Goal: Communication & Community: Answer question/provide support

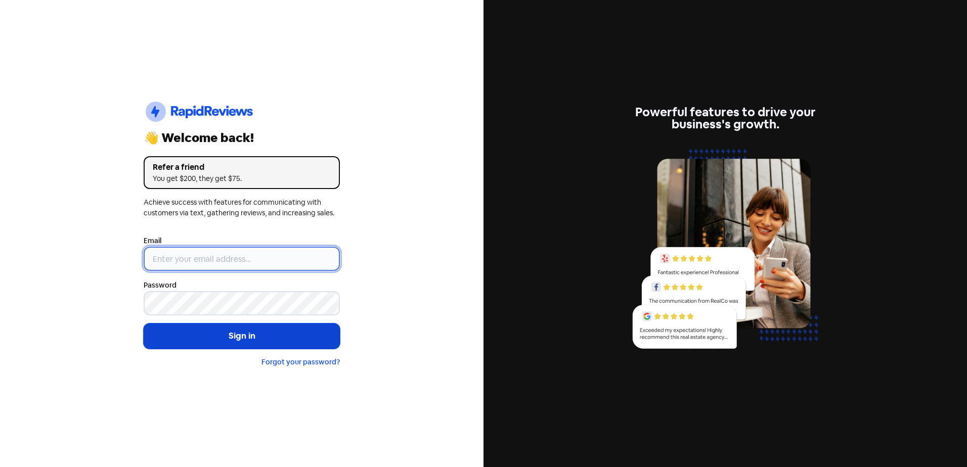
type input "[EMAIL_ADDRESS][DOMAIN_NAME]"
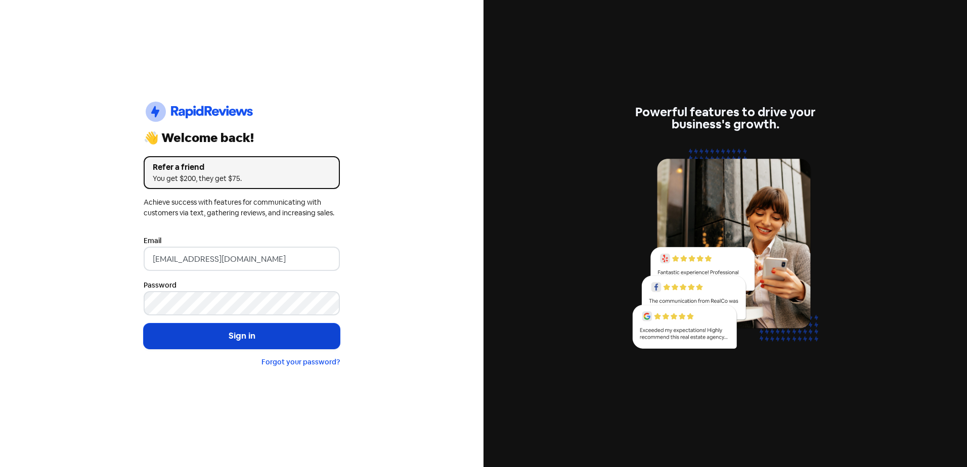
click at [246, 329] on button "Sign in" at bounding box center [242, 336] width 196 height 25
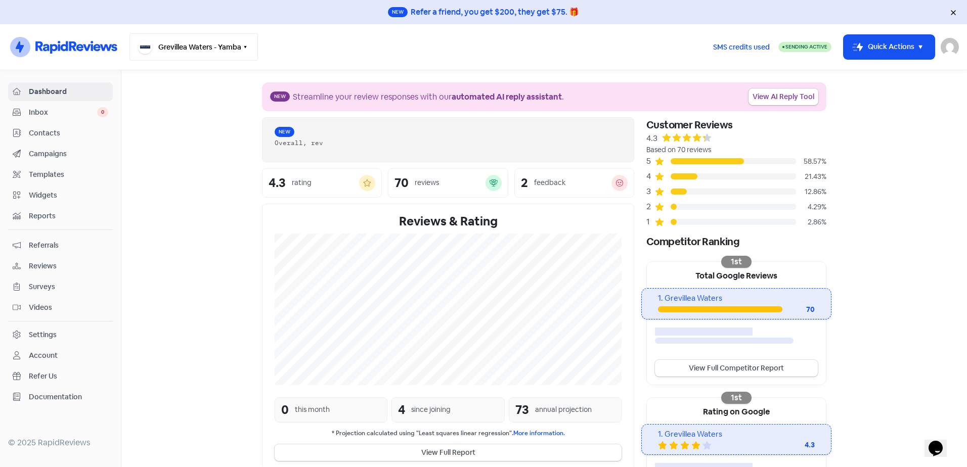
click at [215, 53] on button "Grevillea Waters - Yamba" at bounding box center [193, 46] width 128 height 27
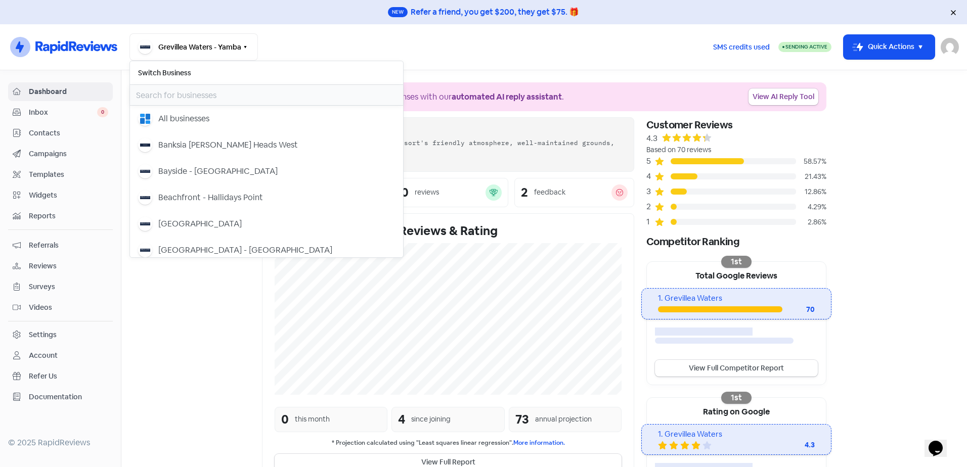
click at [188, 91] on input "text" at bounding box center [266, 95] width 273 height 20
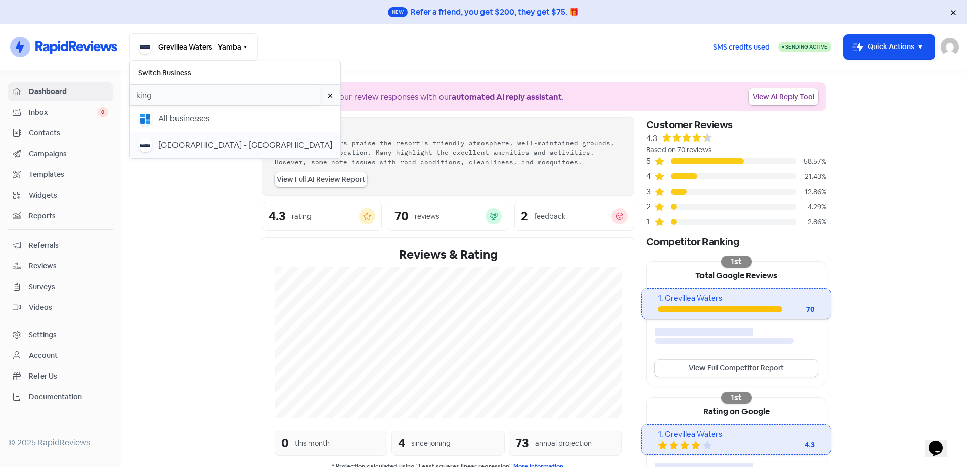
type input "king"
click at [254, 147] on div "[GEOGRAPHIC_DATA] - [GEOGRAPHIC_DATA]" at bounding box center [245, 145] width 174 height 12
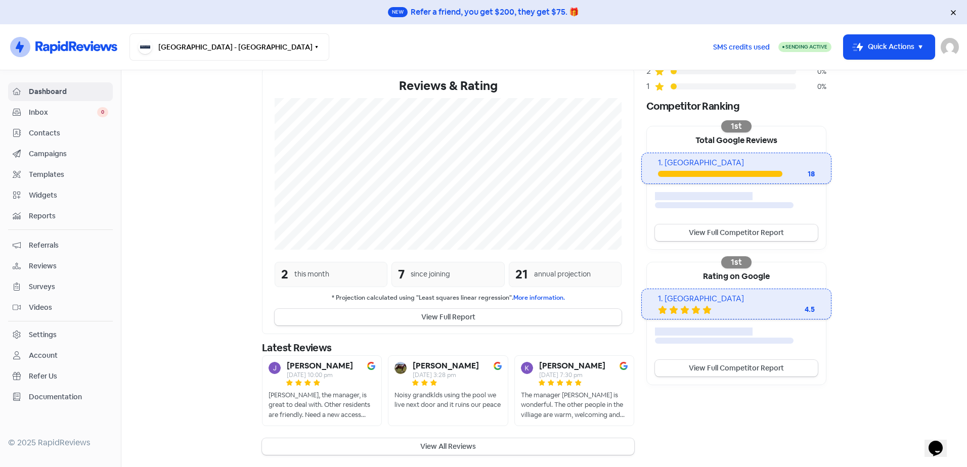
click at [439, 442] on button "View All Reviews" at bounding box center [448, 446] width 372 height 17
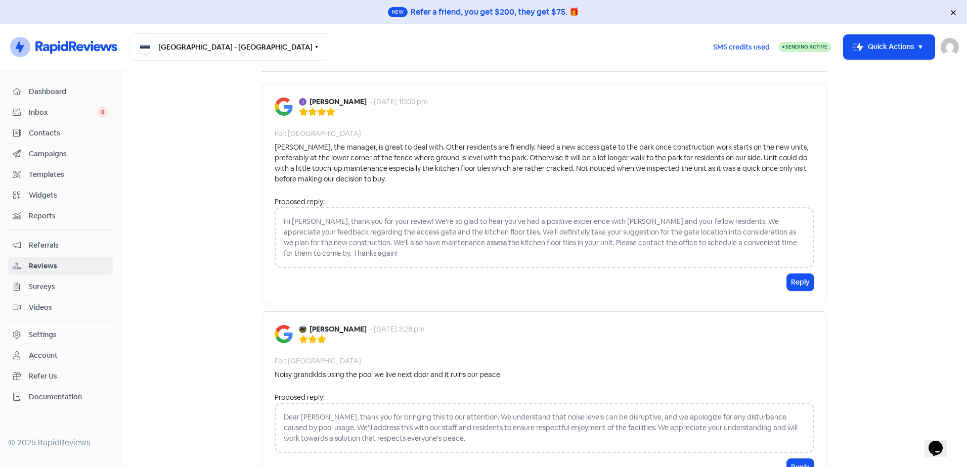
scroll to position [101, 0]
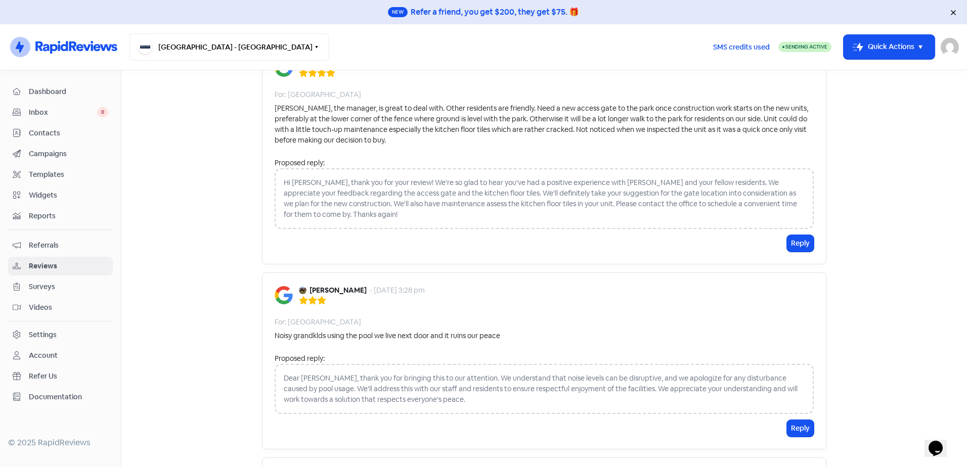
click at [356, 381] on div "Dear [PERSON_NAME], thank you for bringing this to our attention. We understand…" at bounding box center [544, 389] width 539 height 50
drag, startPoint x: 792, startPoint y: 429, endPoint x: 788, endPoint y: 426, distance: 5.8
click at [792, 429] on button "Reply" at bounding box center [800, 428] width 27 height 17
click at [305, 422] on div at bounding box center [544, 445] width 539 height 51
click at [305, 427] on div at bounding box center [544, 445] width 539 height 51
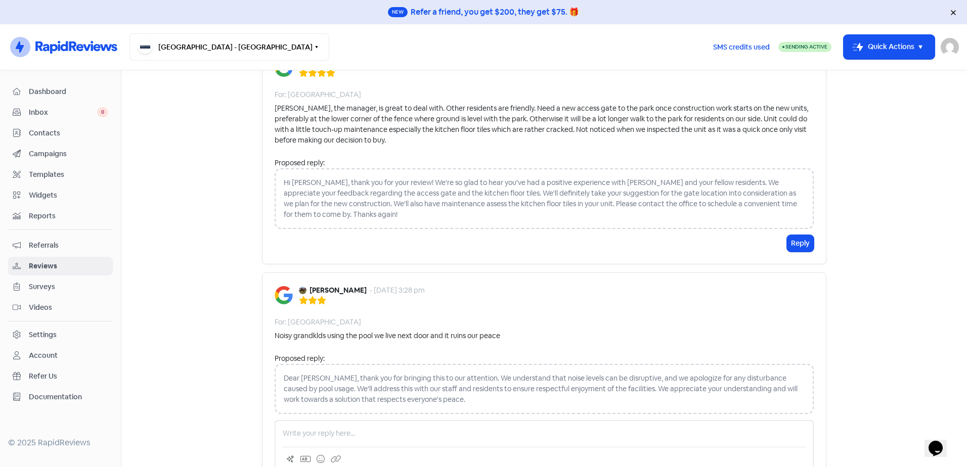
click at [315, 440] on div at bounding box center [544, 445] width 539 height 51
click at [321, 435] on p at bounding box center [544, 433] width 523 height 11
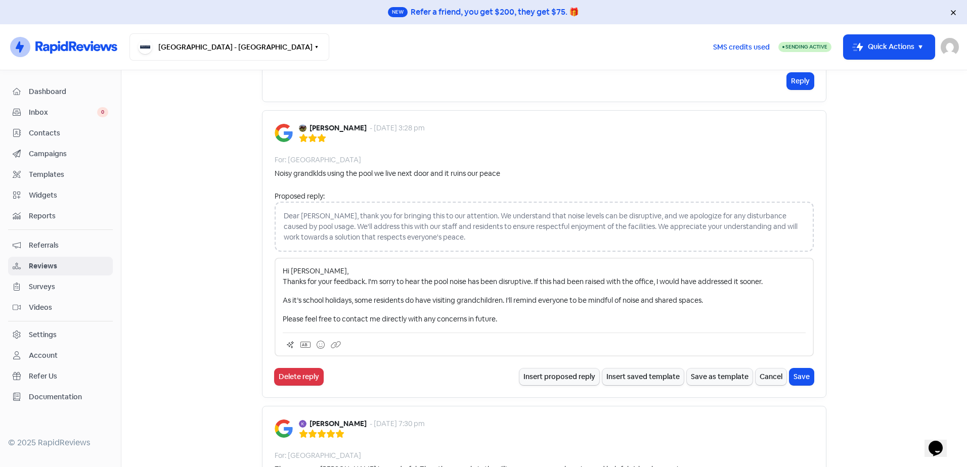
scroll to position [274, 0]
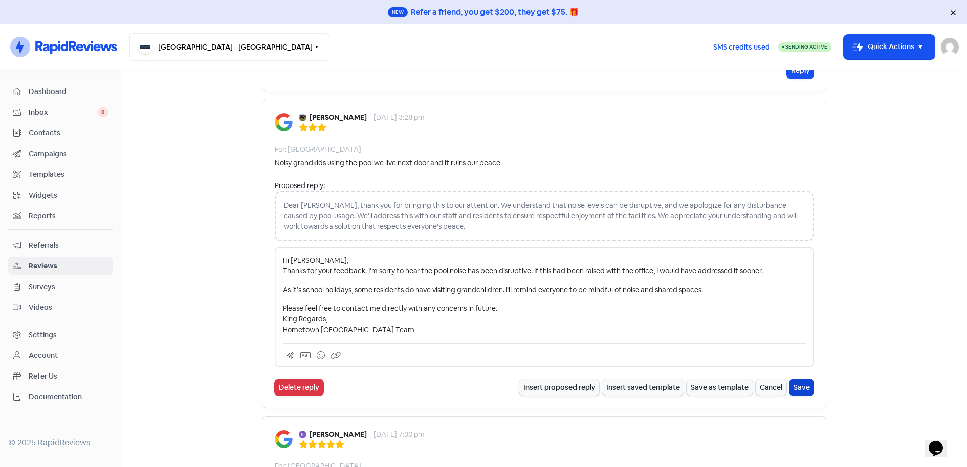
click at [791, 388] on button "Save" at bounding box center [801, 387] width 24 height 17
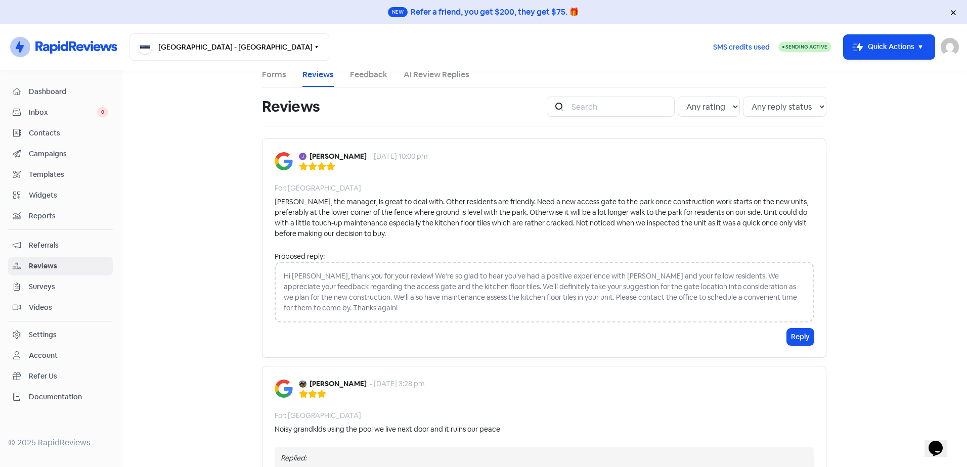
scroll to position [0, 0]
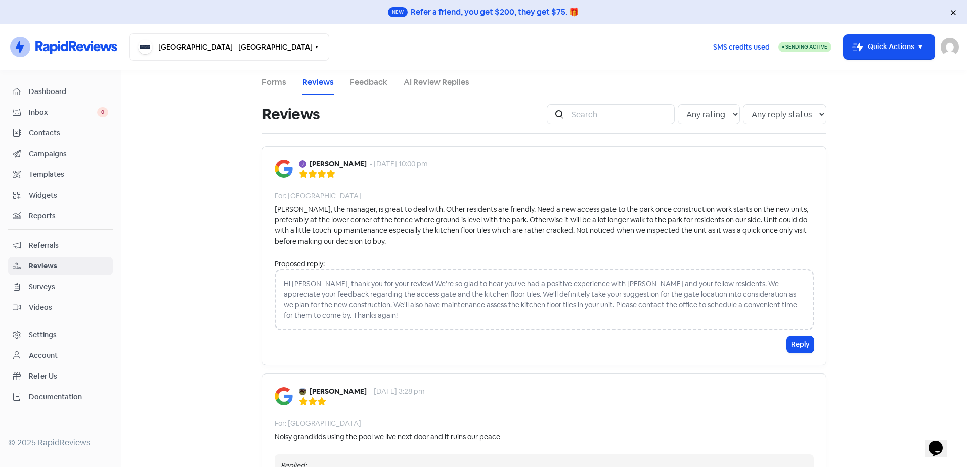
click at [338, 296] on div "Hi [PERSON_NAME], thank you for your review! We're so glad to hear you've had a…" at bounding box center [544, 299] width 539 height 61
click at [357, 298] on div "Hi [PERSON_NAME], thank you for your review! We're so glad to hear you've had a…" at bounding box center [544, 299] width 539 height 61
click at [352, 286] on div "Hi [PERSON_NAME], thank you for your review! We're so glad to hear you've had a…" at bounding box center [544, 299] width 539 height 61
click at [789, 343] on button "Reply" at bounding box center [800, 344] width 27 height 17
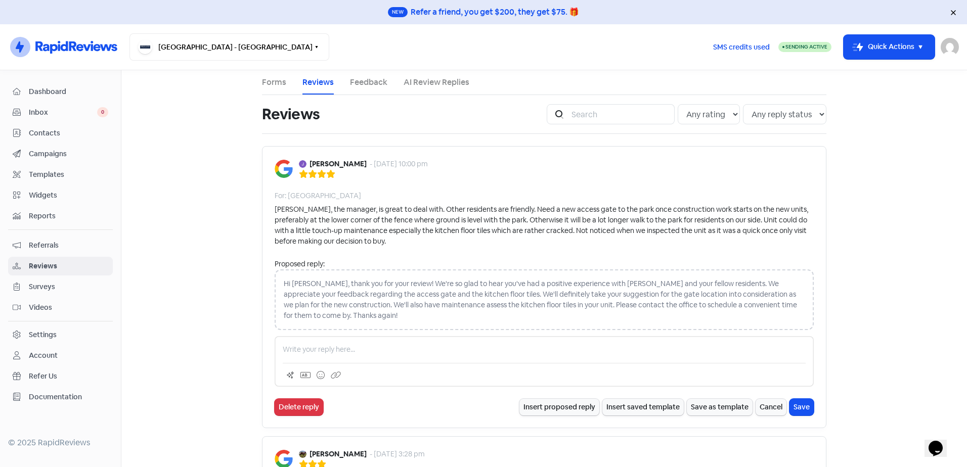
click at [334, 350] on p at bounding box center [544, 349] width 523 height 11
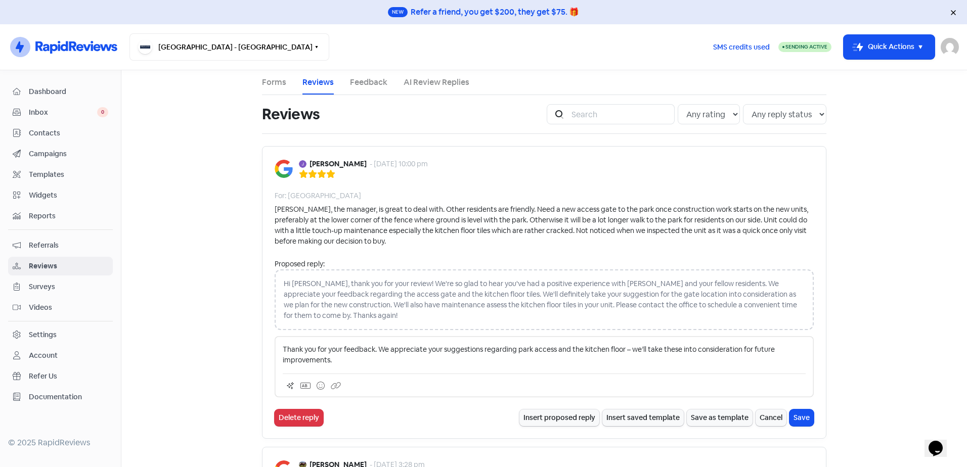
click at [375, 345] on p "Thank you for your feedback. We appreciate your suggestions regarding park acce…" at bounding box center [544, 354] width 523 height 21
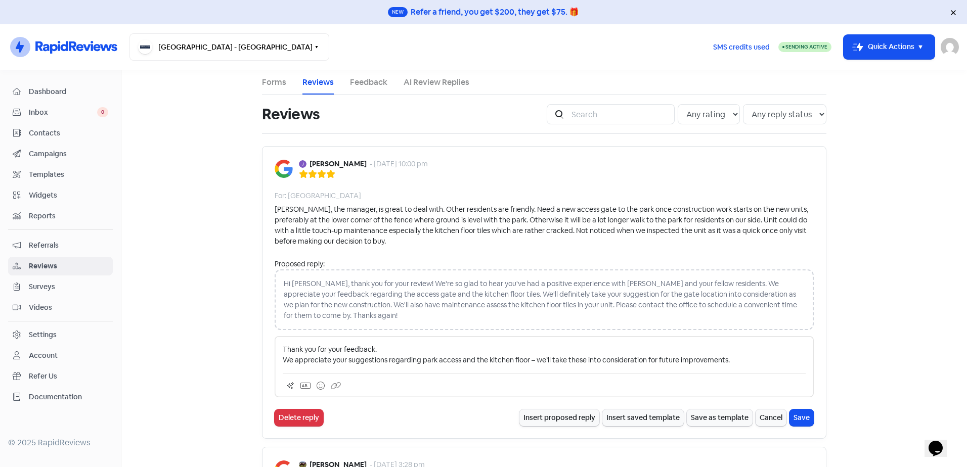
click at [739, 355] on p "Thank you for your feedback. We appreciate your suggestions regarding park acce…" at bounding box center [544, 354] width 523 height 21
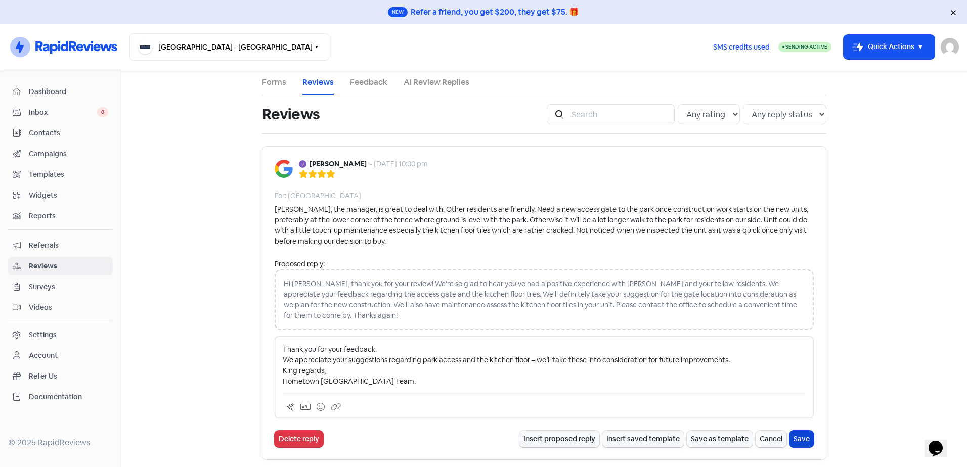
click at [806, 437] on button "Save" at bounding box center [801, 439] width 24 height 17
